Goal: Task Accomplishment & Management: Manage account settings

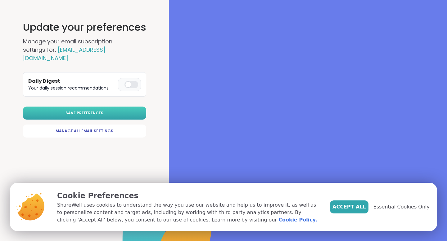
click at [113, 107] on button "Save Preferences" at bounding box center [84, 113] width 123 height 13
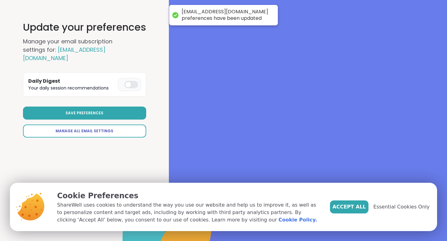
click at [105, 128] on span "Manage All Email Settings" at bounding box center [85, 131] width 58 height 6
select select "**"
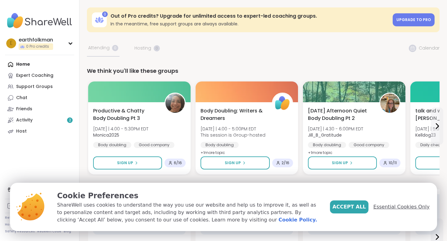
click at [391, 205] on span "Essential Cookies Only" at bounding box center [401, 207] width 56 height 7
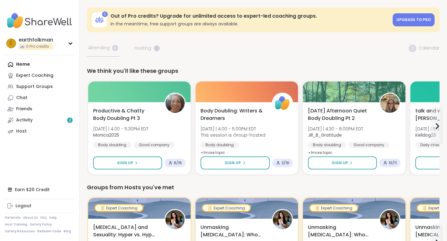
scroll to position [2, 0]
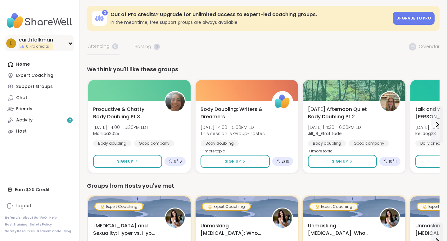
click at [69, 39] on div "e earthfolkman 0 Pro credits" at bounding box center [39, 43] width 69 height 16
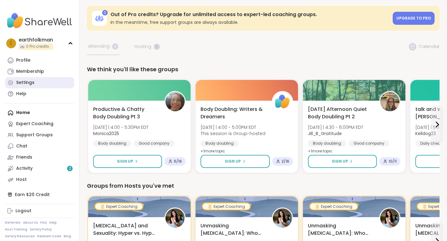
click at [30, 81] on div "Settings" at bounding box center [25, 83] width 18 height 6
select select "**"
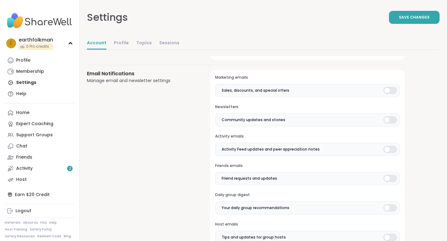
scroll to position [132, 0]
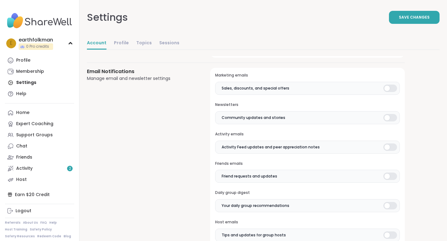
click at [386, 88] on div at bounding box center [390, 88] width 14 height 7
click at [387, 117] on div at bounding box center [390, 117] width 14 height 7
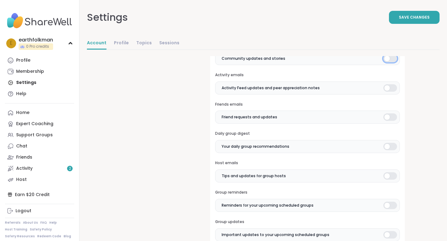
scroll to position [192, 0]
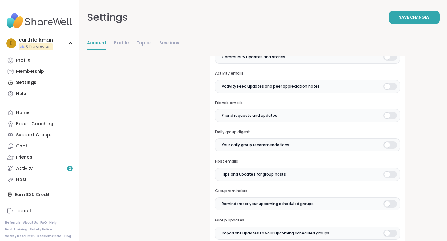
click at [387, 86] on div at bounding box center [390, 86] width 14 height 7
click at [391, 117] on div at bounding box center [390, 115] width 14 height 7
click at [391, 140] on label "Your daily group recommendations" at bounding box center [307, 145] width 185 height 13
click at [390, 170] on label "Tips and updates for group hosts" at bounding box center [307, 174] width 185 height 13
click at [390, 204] on div at bounding box center [390, 203] width 14 height 7
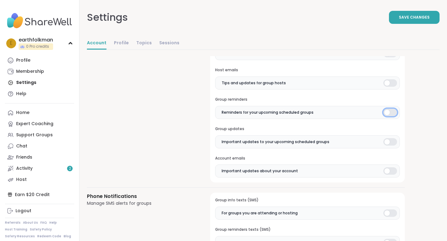
scroll to position [291, 0]
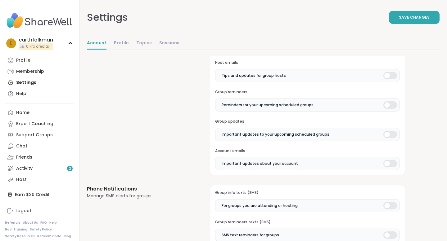
click at [388, 135] on div at bounding box center [390, 134] width 14 height 7
click at [389, 166] on div at bounding box center [390, 163] width 14 height 7
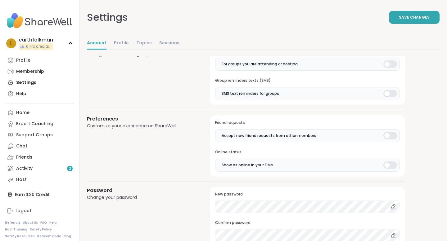
scroll to position [434, 0]
click at [392, 135] on div at bounding box center [390, 134] width 14 height 7
click at [393, 164] on div at bounding box center [390, 164] width 14 height 7
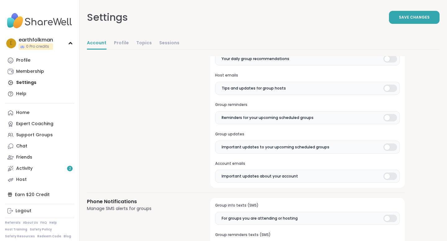
scroll to position [0, 0]
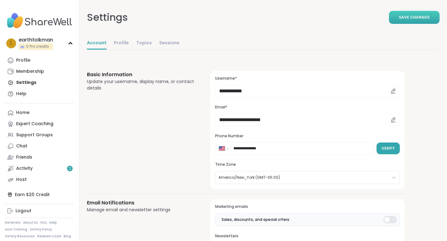
click at [406, 12] on button "Save Changes" at bounding box center [414, 17] width 51 height 13
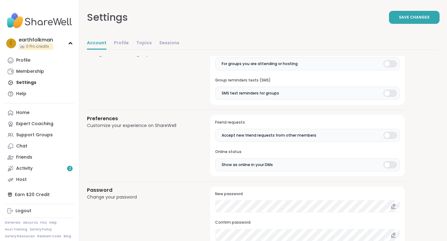
scroll to position [509, 0]
